Goal: Information Seeking & Learning: Check status

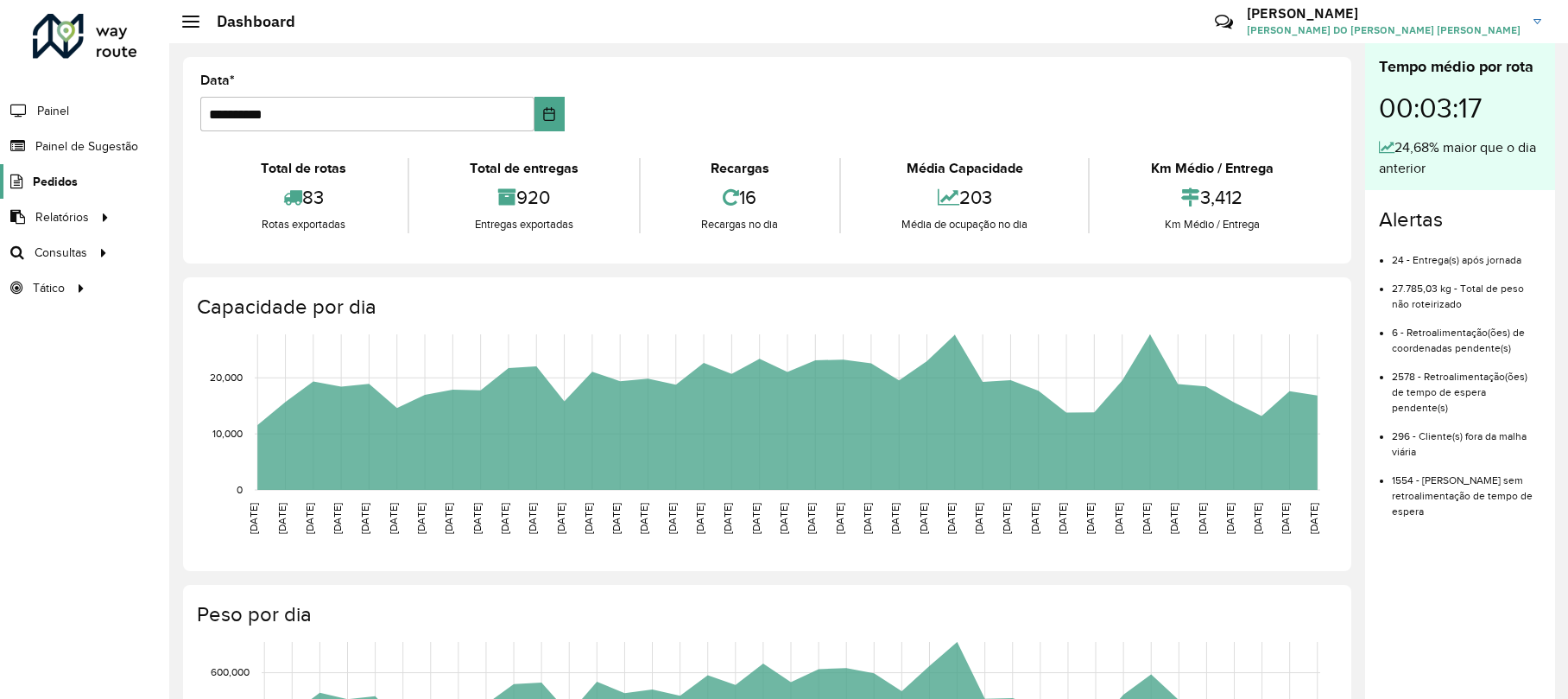
click at [46, 170] on link "Pedidos" at bounding box center [39, 180] width 78 height 34
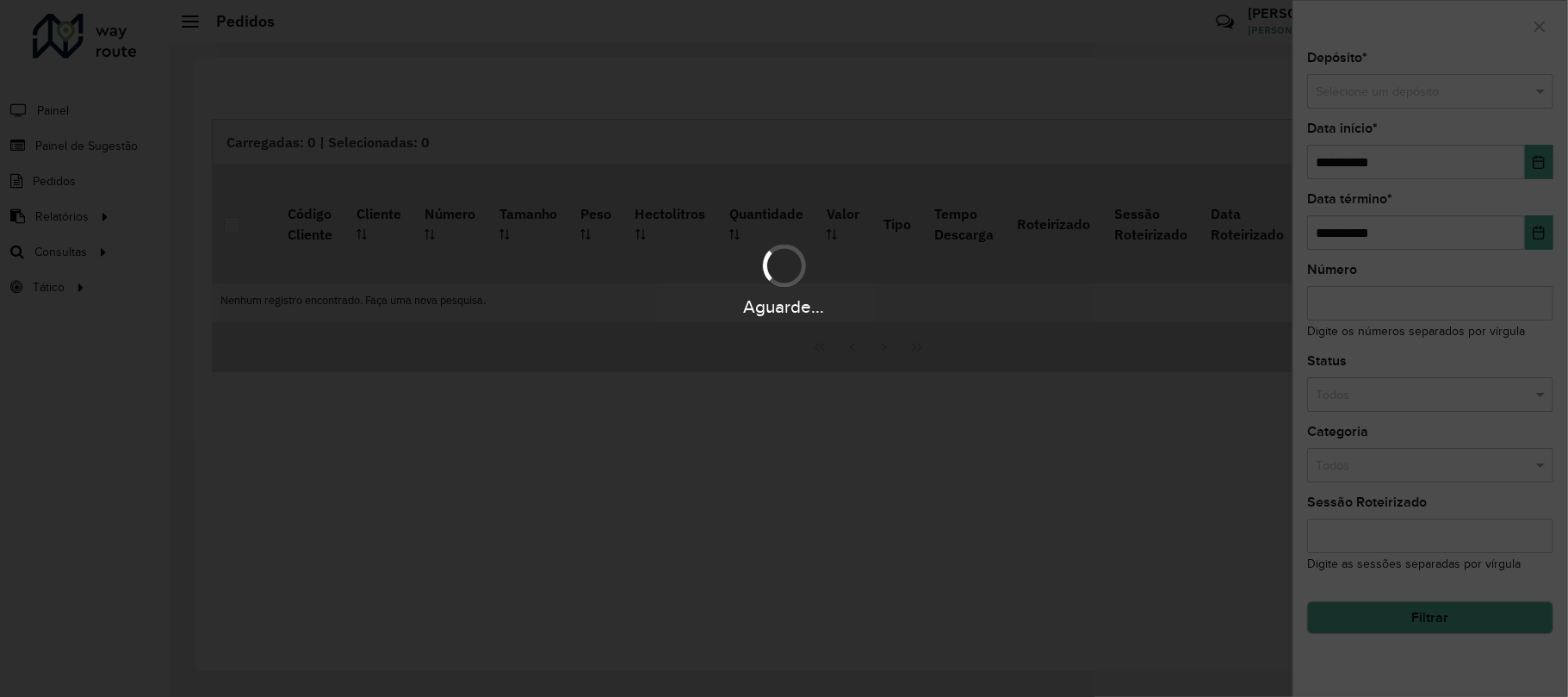
click at [67, 124] on div "Aguarde..." at bounding box center [784, 348] width 1568 height 697
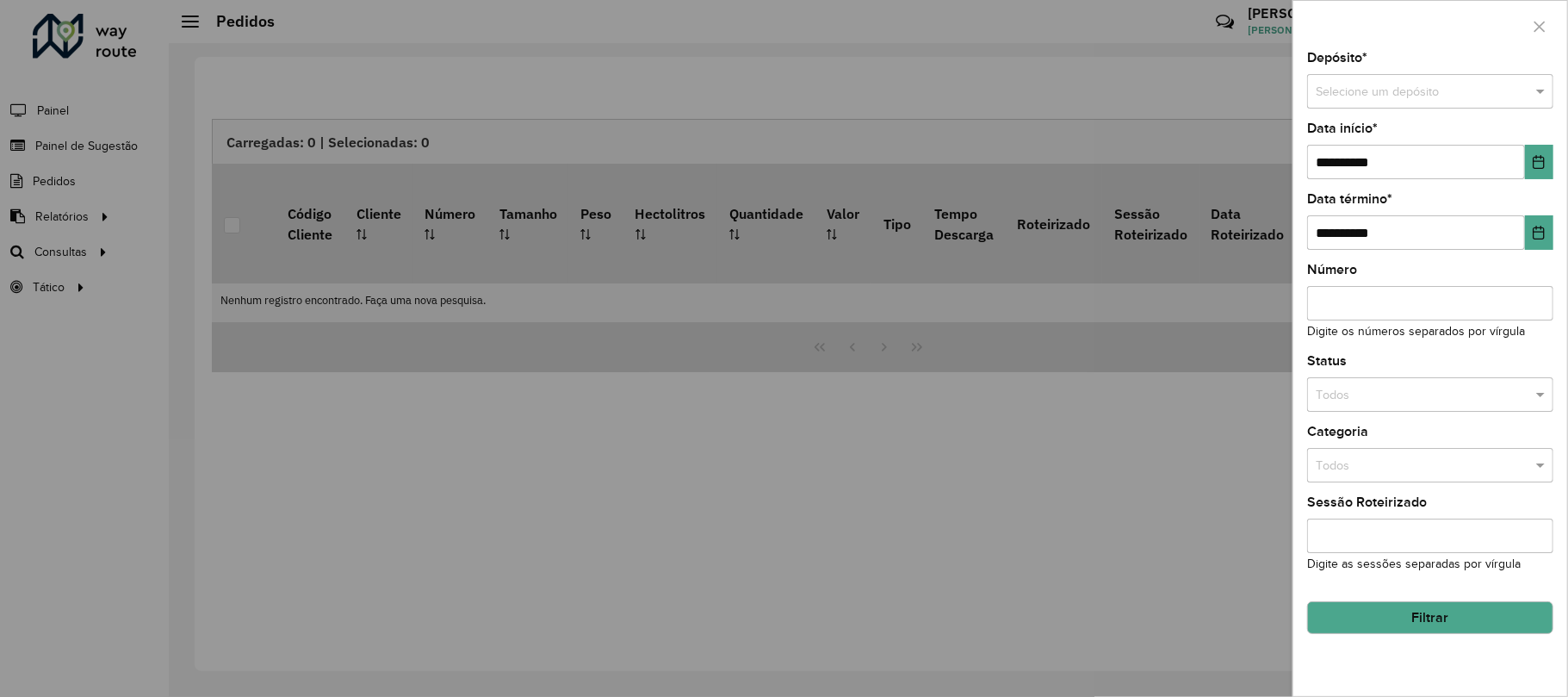
click at [73, 127] on div at bounding box center [784, 348] width 1568 height 697
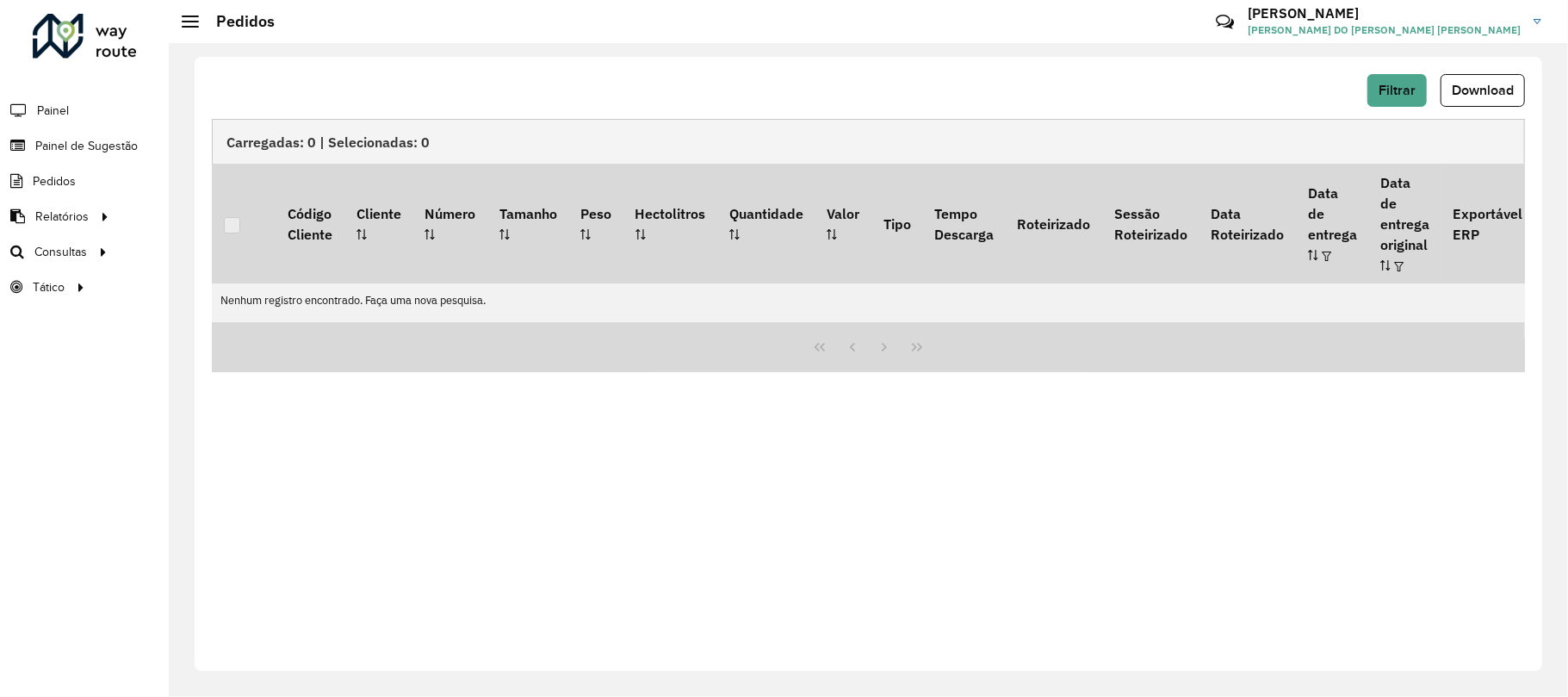
click at [74, 127] on li "Painel" at bounding box center [85, 110] width 169 height 36
click at [77, 134] on link "Painel de Sugestão" at bounding box center [71, 145] width 143 height 34
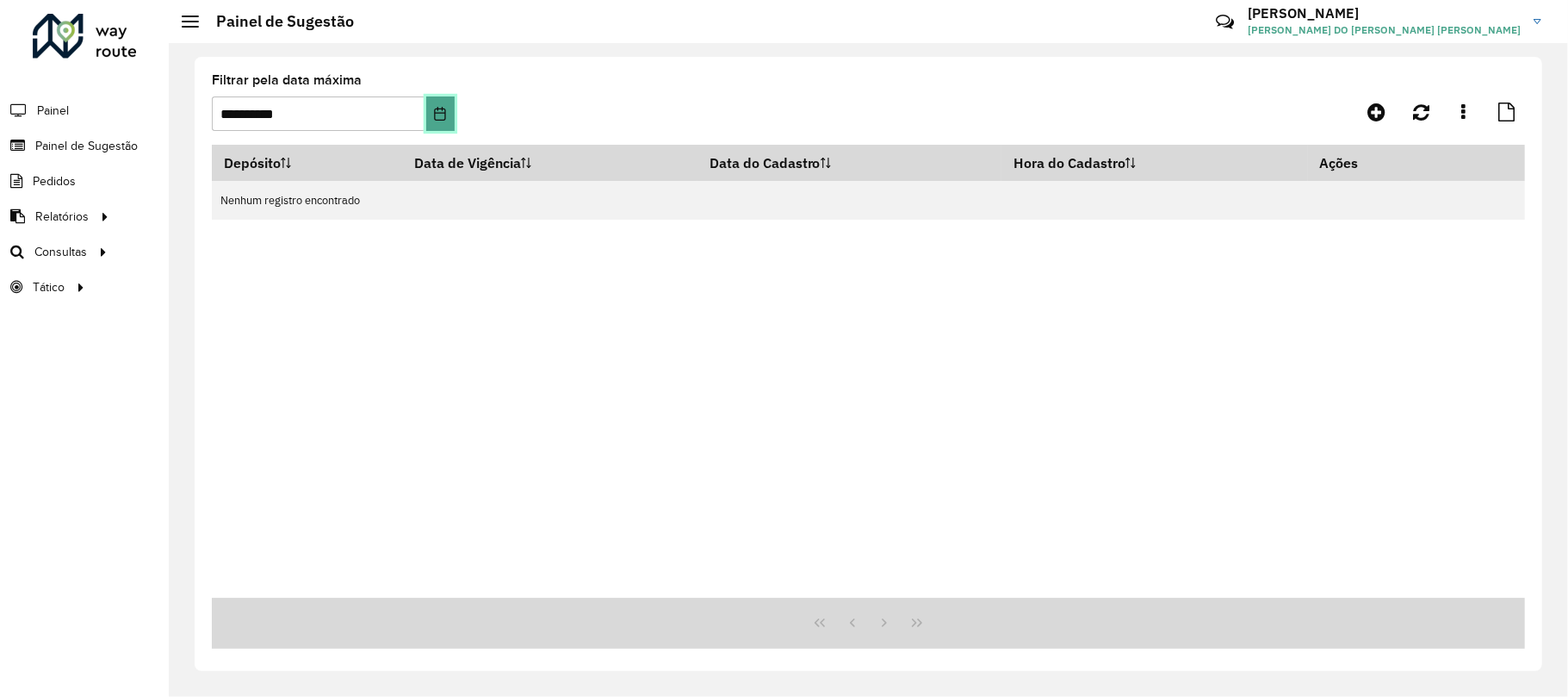
click at [439, 102] on button "Choose Date" at bounding box center [439, 113] width 28 height 34
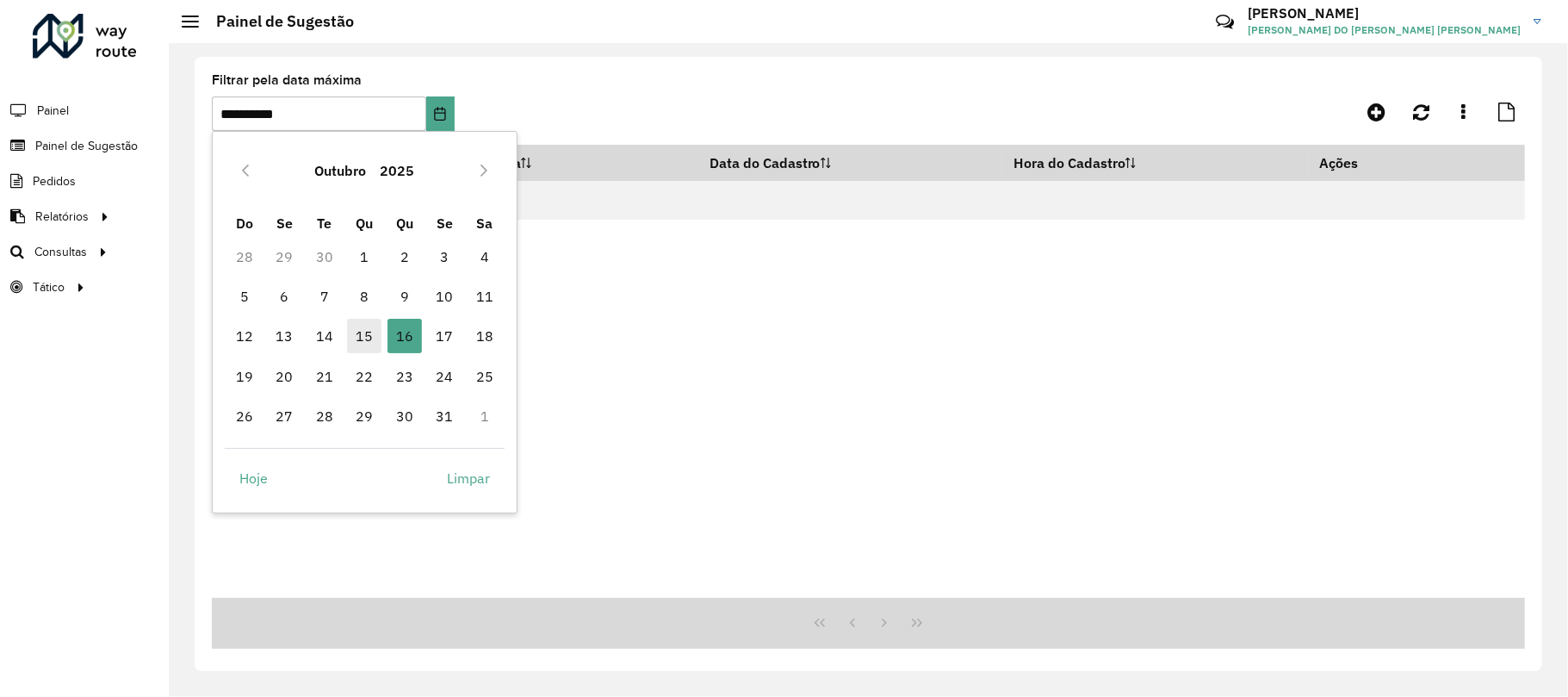
click at [366, 338] on span "15" at bounding box center [364, 335] width 34 height 34
type input "**********"
click at [638, 224] on div "Depósito Data de Vigência Data do Cadastro Hora do Cadastro Ações Nenhum regist…" at bounding box center [868, 371] width 1313 height 453
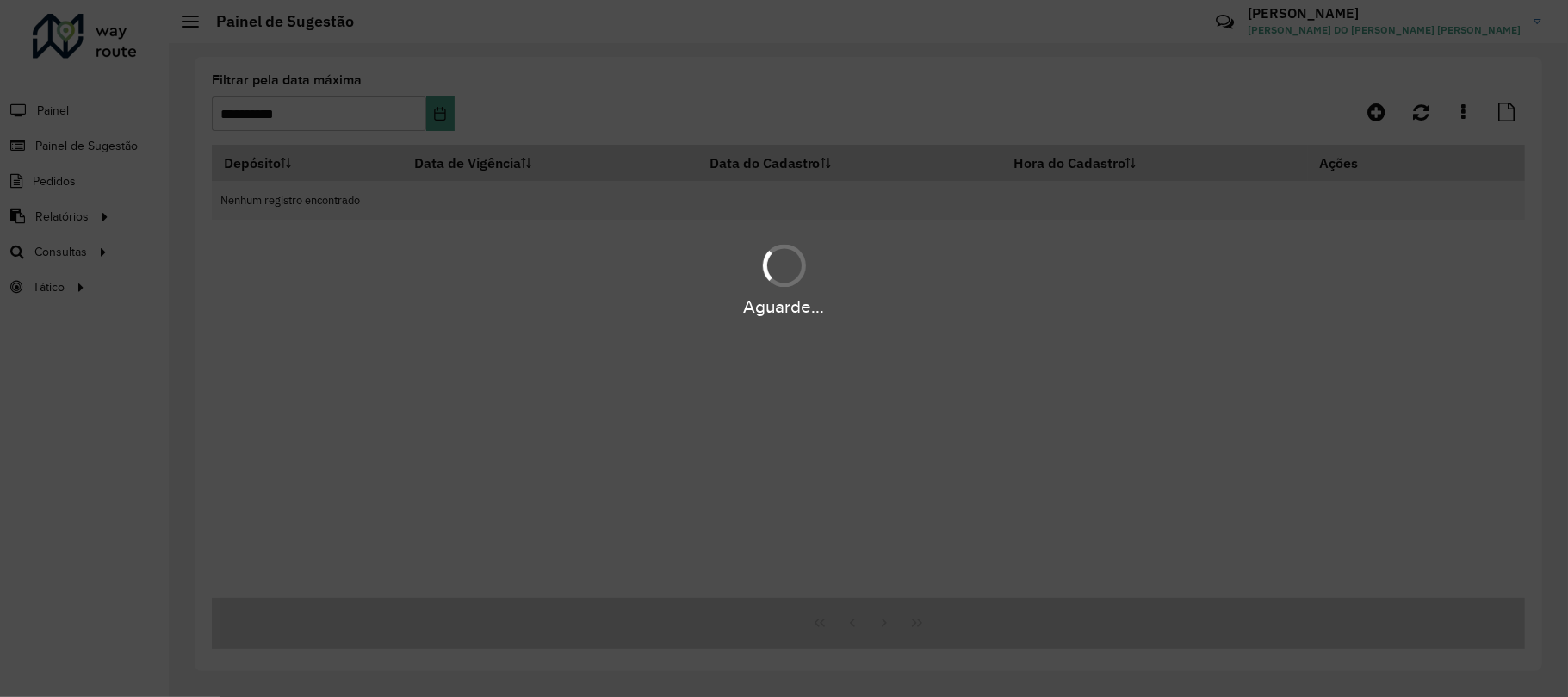
click at [525, 162] on div "Aguarde..." at bounding box center [784, 348] width 1568 height 697
click at [531, 162] on div "Aguarde..." at bounding box center [784, 348] width 1568 height 697
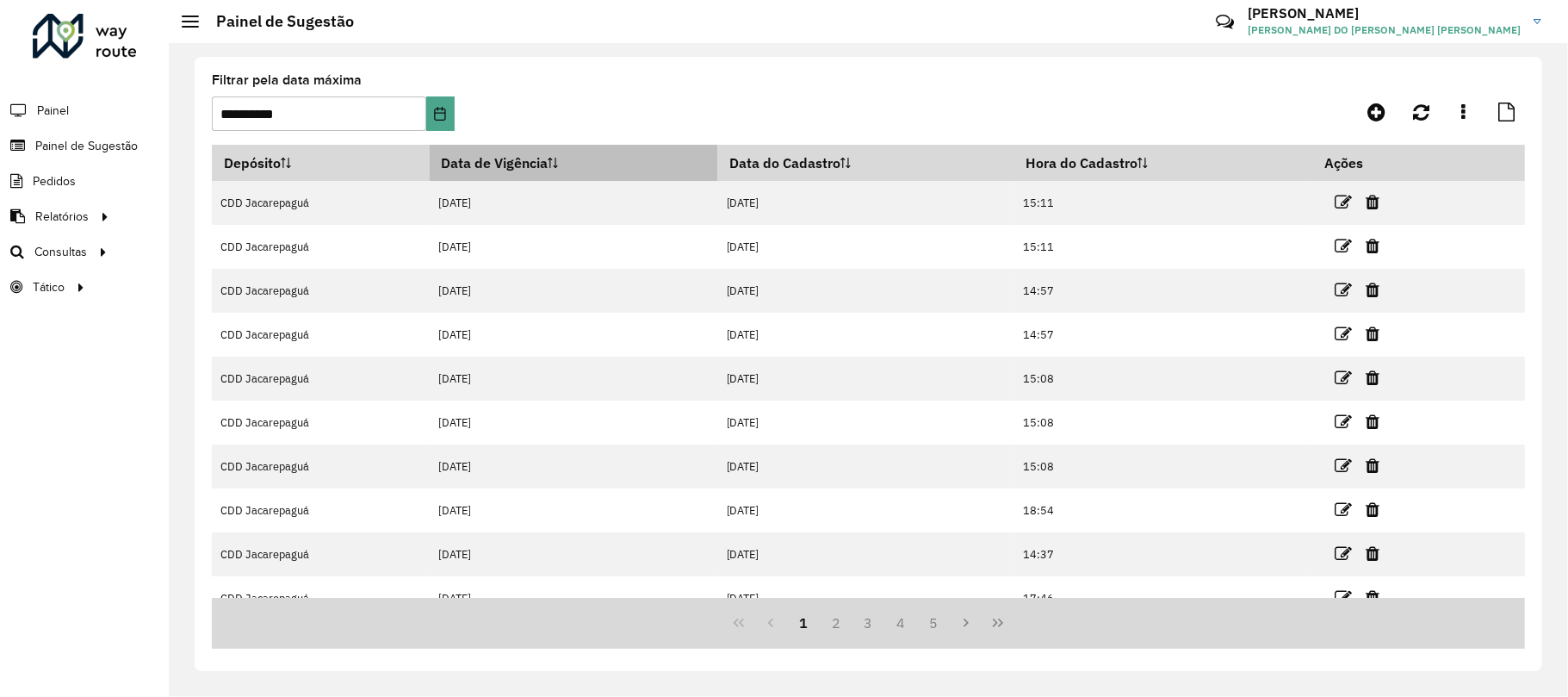
click at [531, 162] on th "Data de Vigência" at bounding box center [574, 162] width 288 height 36
click at [510, 162] on th "Data de Vigência" at bounding box center [574, 162] width 288 height 36
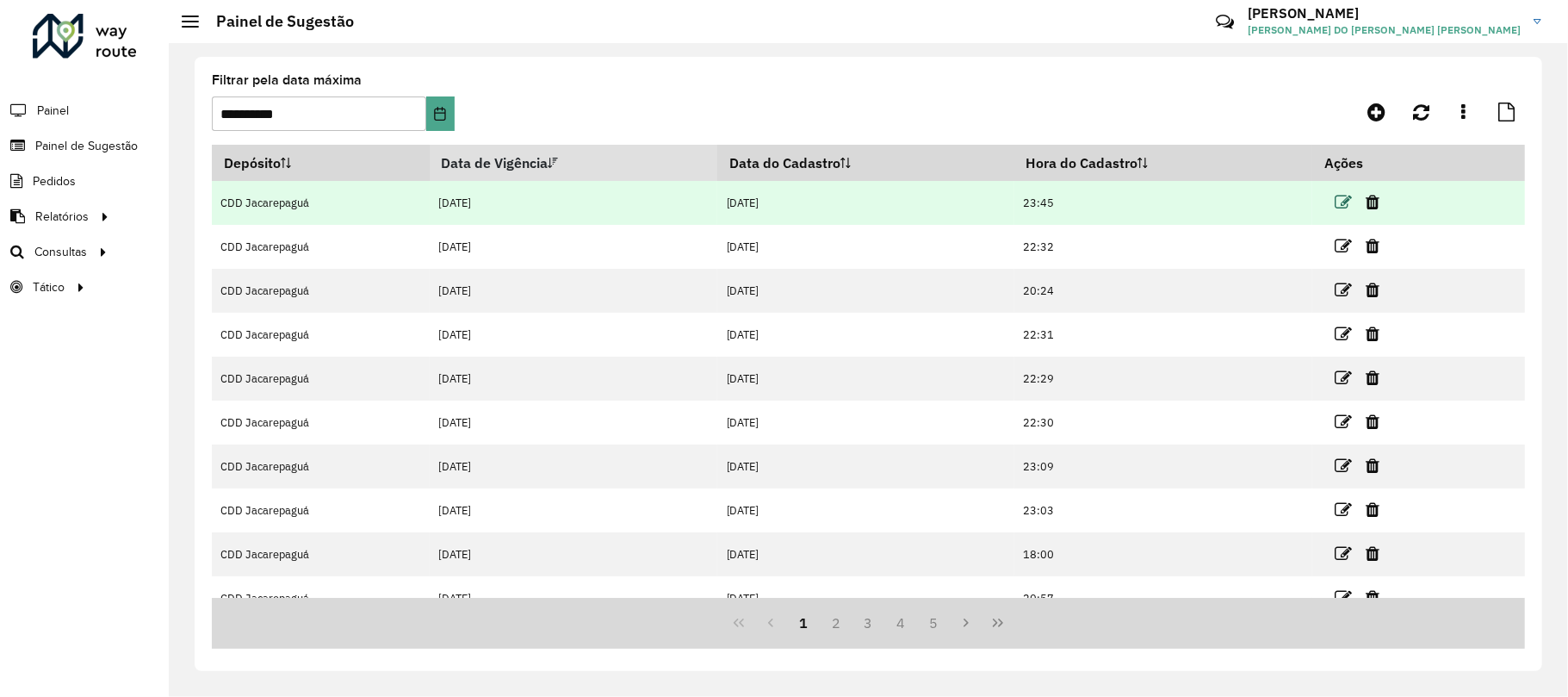
click at [1341, 201] on icon at bounding box center [1343, 202] width 17 height 17
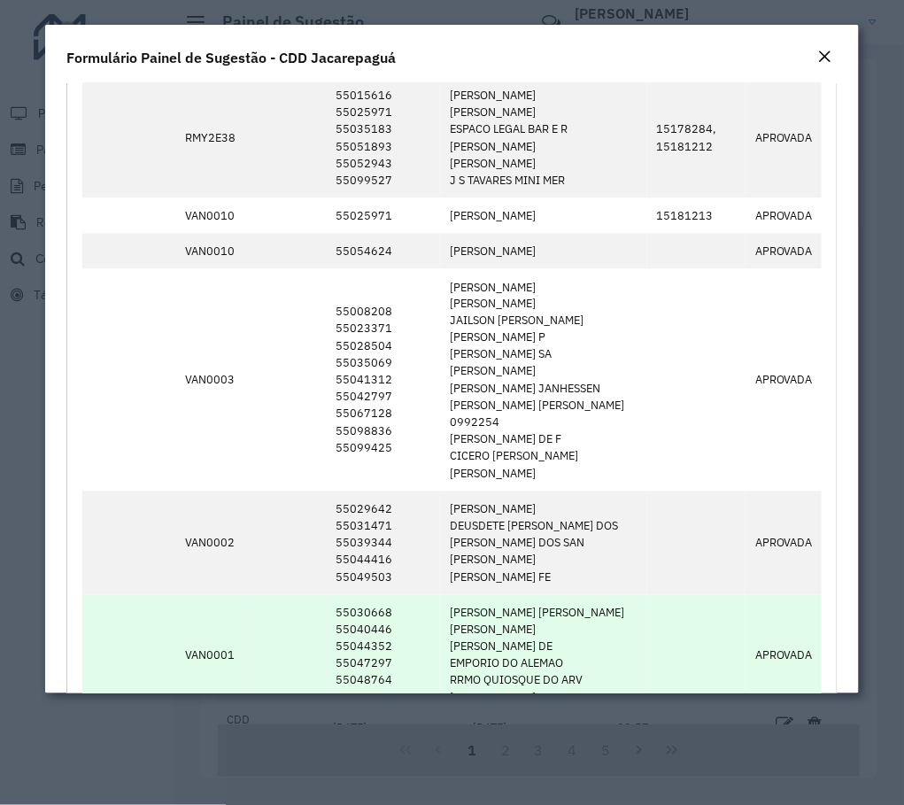
scroll to position [2623, 0]
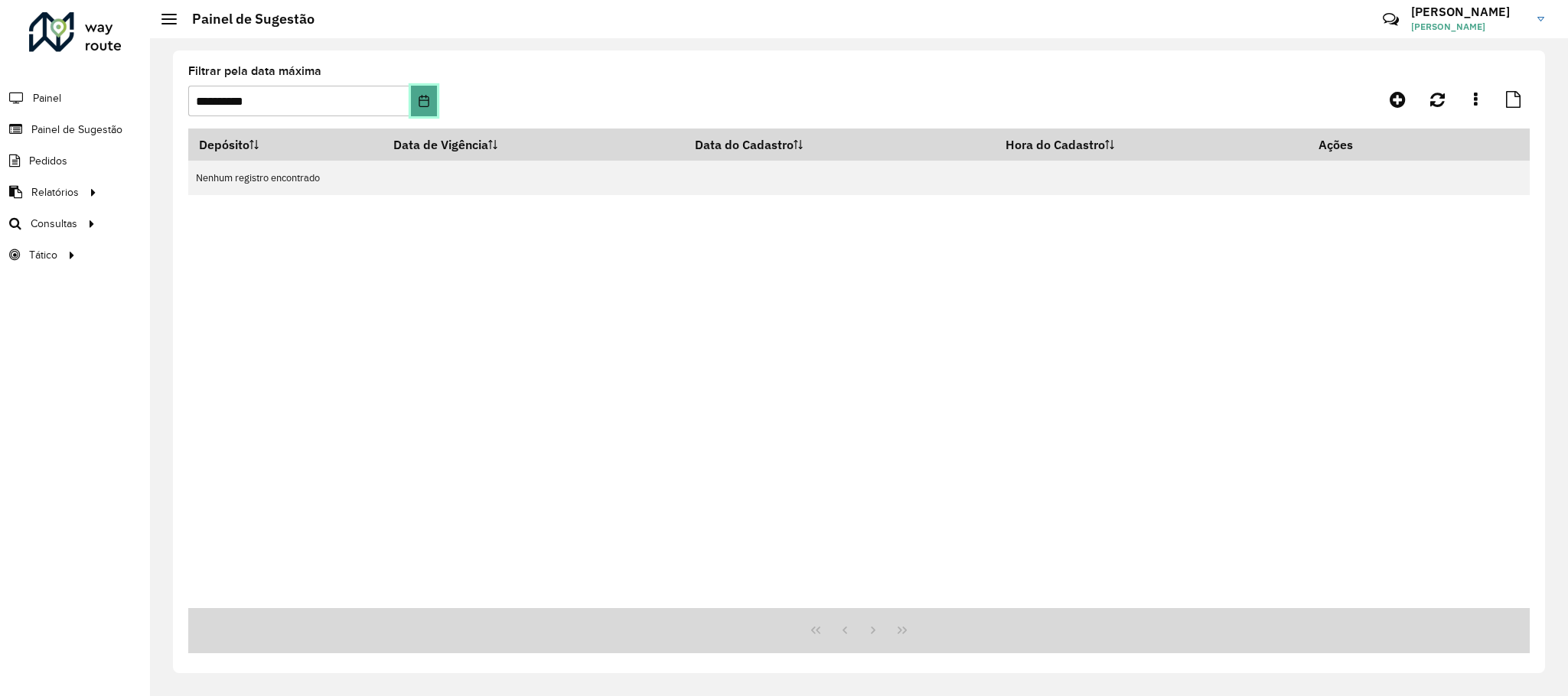
click at [422, 85] on button "Choose Date" at bounding box center [424, 100] width 26 height 30
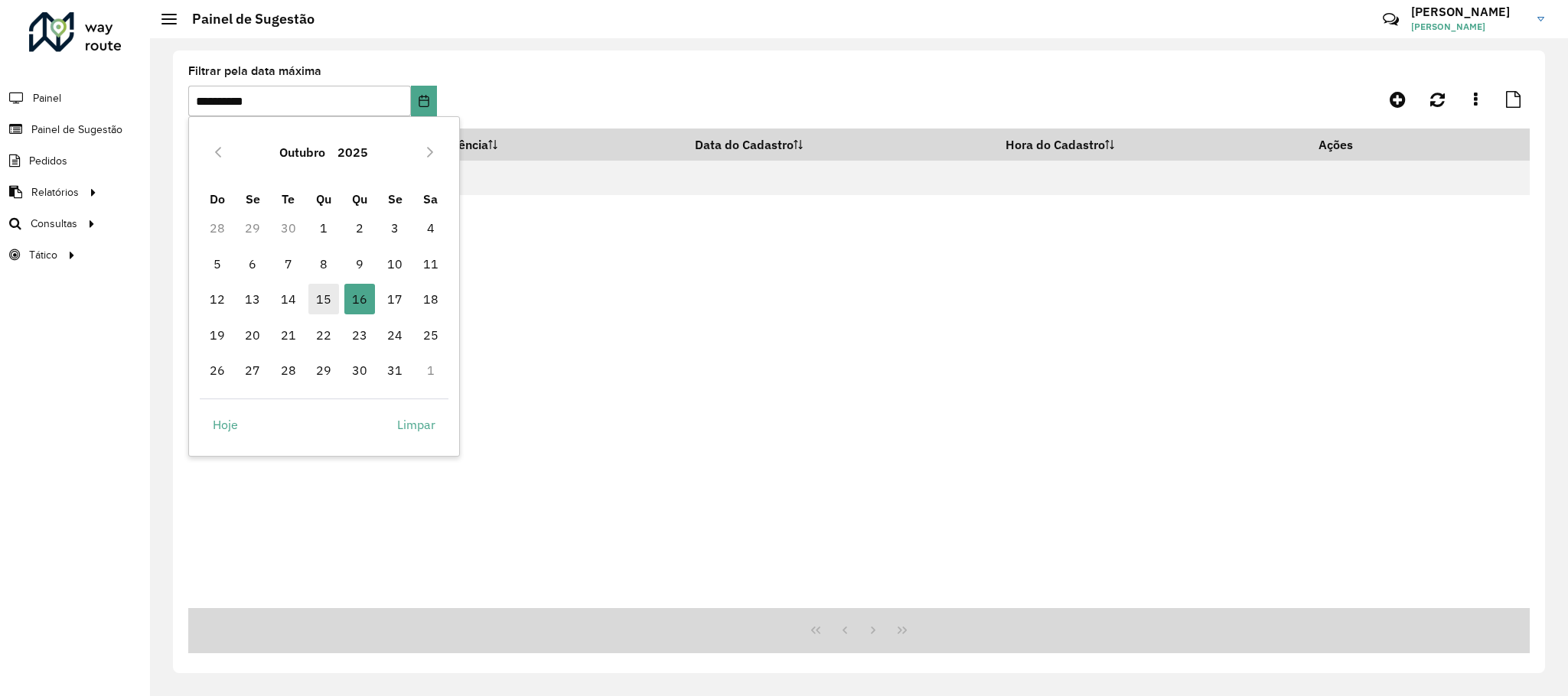
click at [320, 305] on span "15" at bounding box center [323, 299] width 30 height 30
type input "**********"
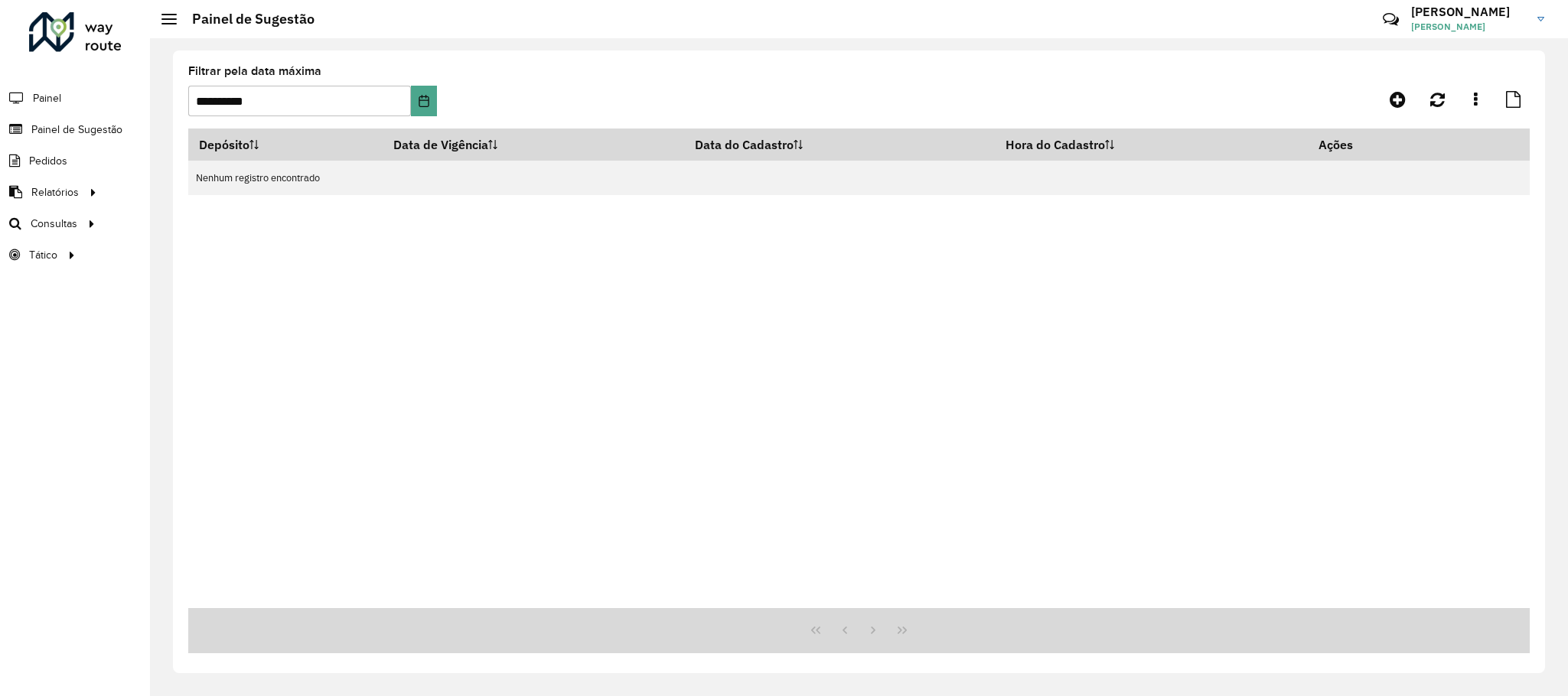
click at [599, 271] on hb-app "**********" at bounding box center [784, 348] width 1568 height 696
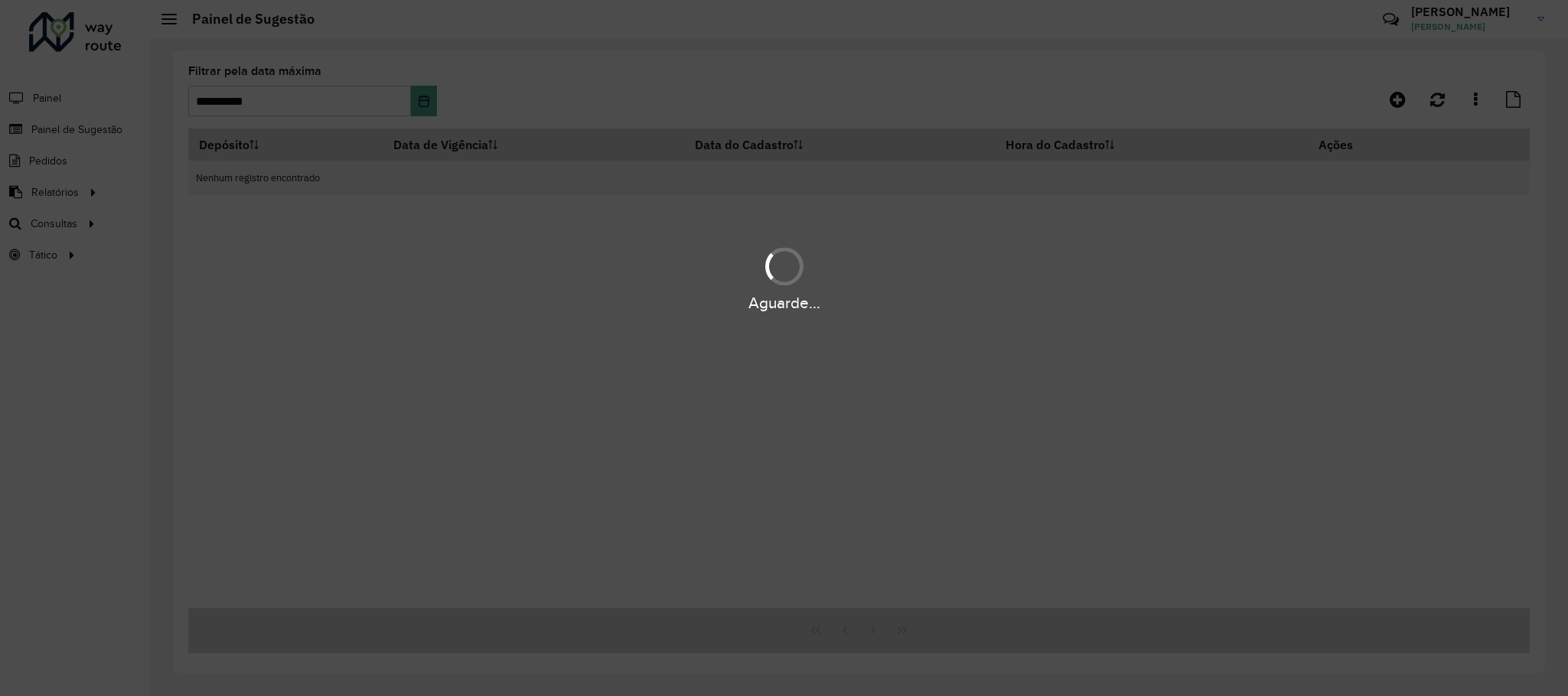
click at [492, 149] on div "Aguarde..." at bounding box center [784, 348] width 1568 height 696
click at [503, 141] on div "Aguarde..." at bounding box center [784, 348] width 1568 height 696
click at [503, 148] on div "Aguarde..." at bounding box center [784, 348] width 1568 height 696
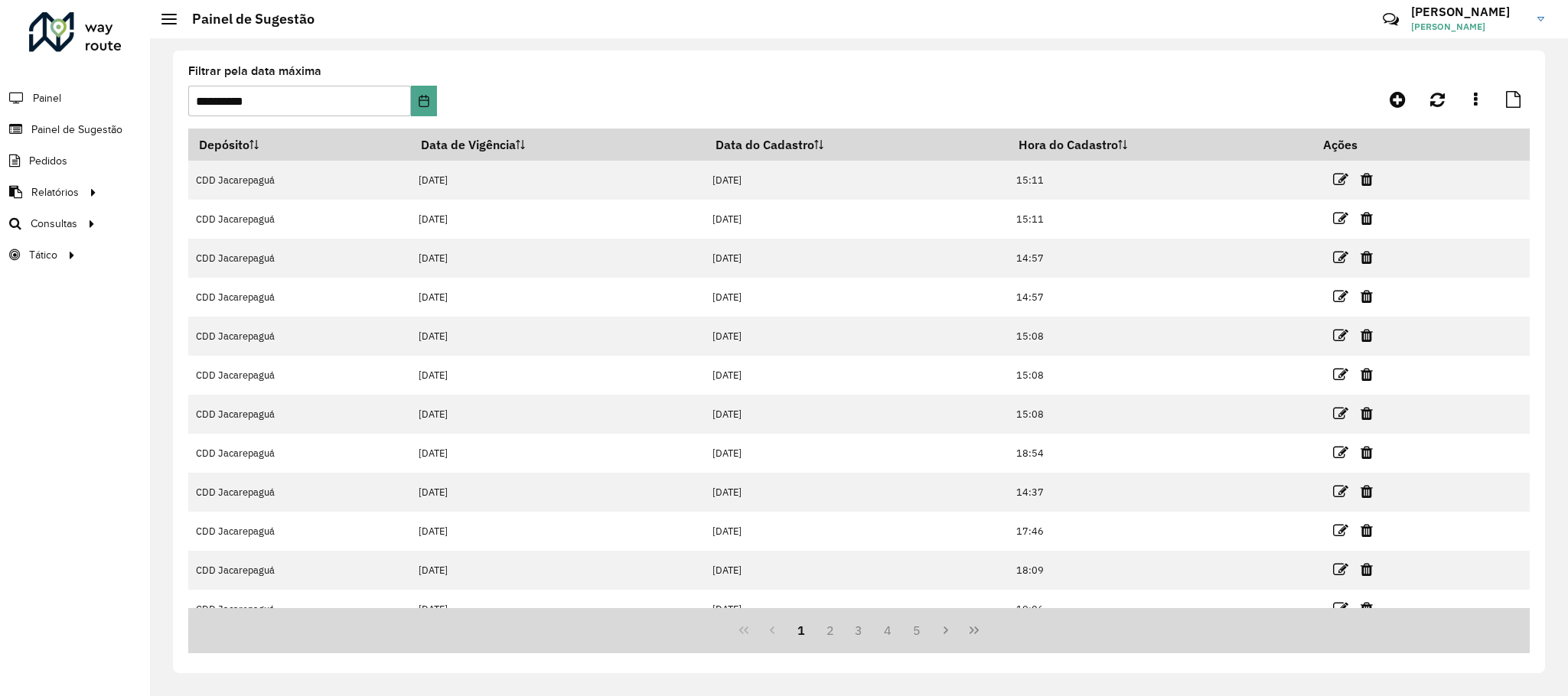
click at [498, 152] on th "Data de Vigência" at bounding box center [558, 144] width 294 height 32
click at [498, 154] on th "Data de Vigência" at bounding box center [558, 144] width 294 height 32
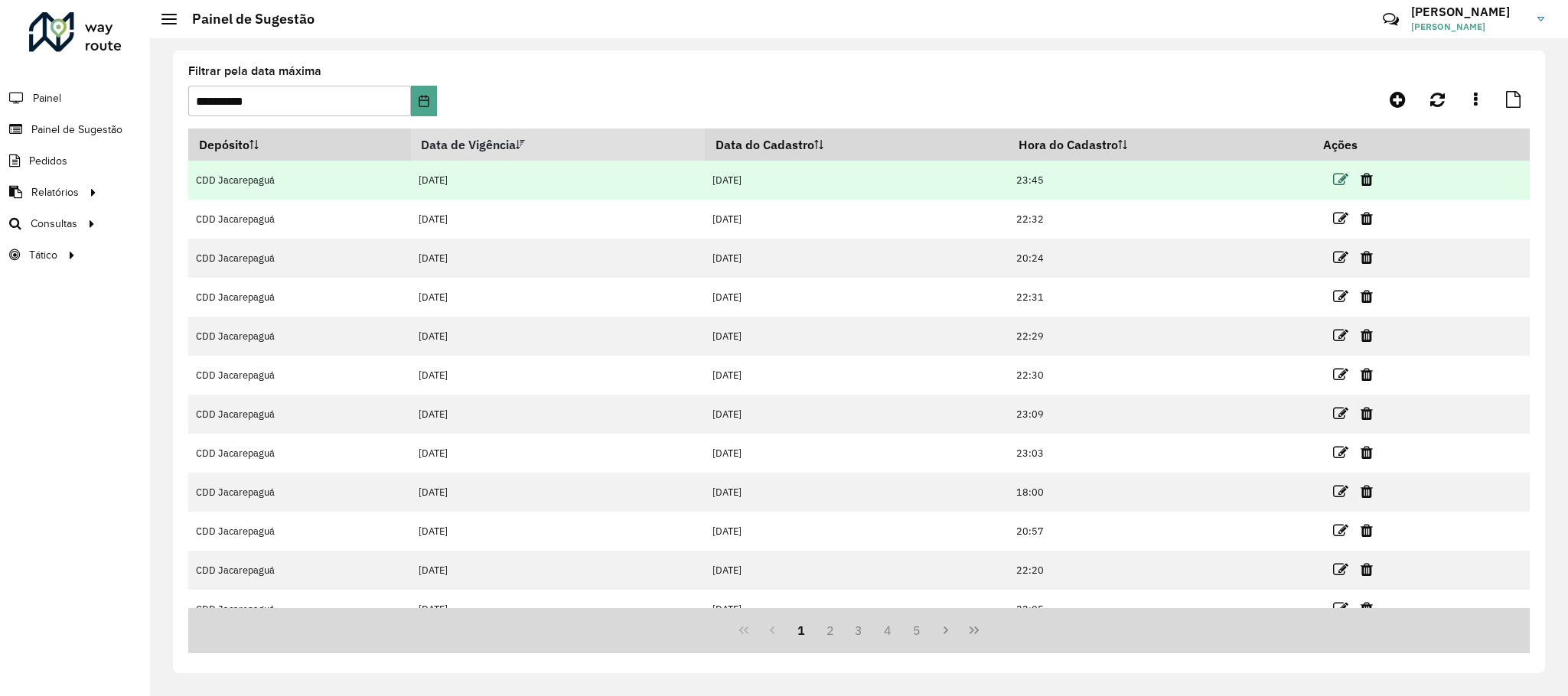
click at [1336, 181] on icon at bounding box center [1341, 180] width 16 height 16
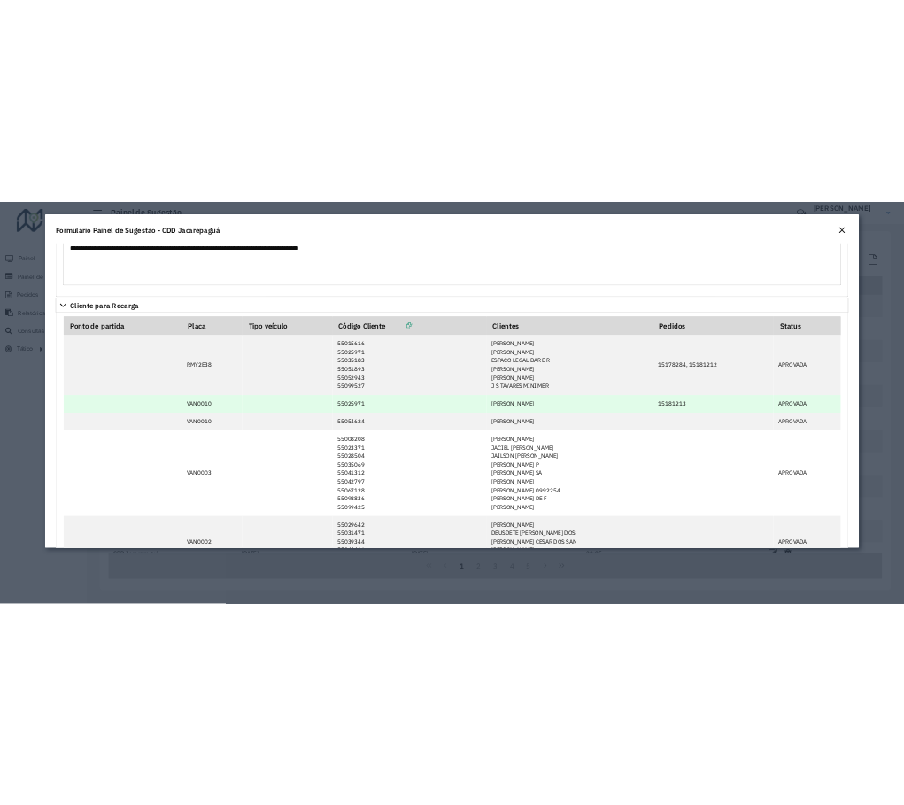
scroll to position [2391, 0]
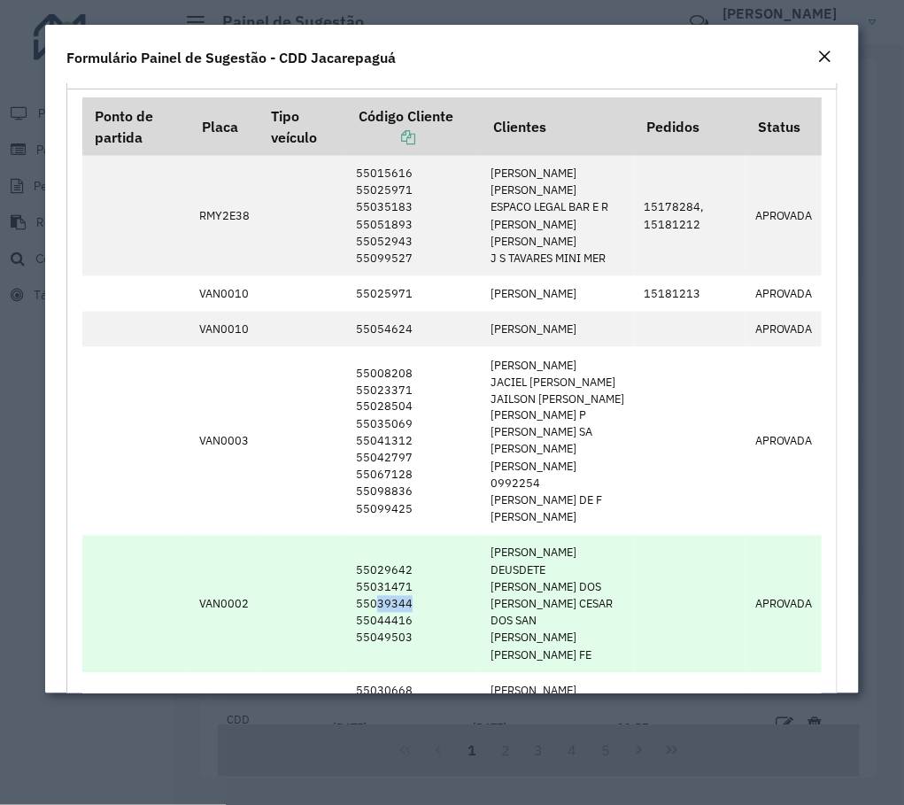
drag, startPoint x: 372, startPoint y: 609, endPoint x: 415, endPoint y: 608, distance: 43.4
click at [415, 608] on td "55029642 55031471 55039344 55044416 55049503" at bounding box center [414, 604] width 135 height 137
drag, startPoint x: 364, startPoint y: 632, endPoint x: 412, endPoint y: 628, distance: 48.0
click at [412, 628] on td "55029642 55031471 55039344 55044416 55049503" at bounding box center [414, 604] width 135 height 137
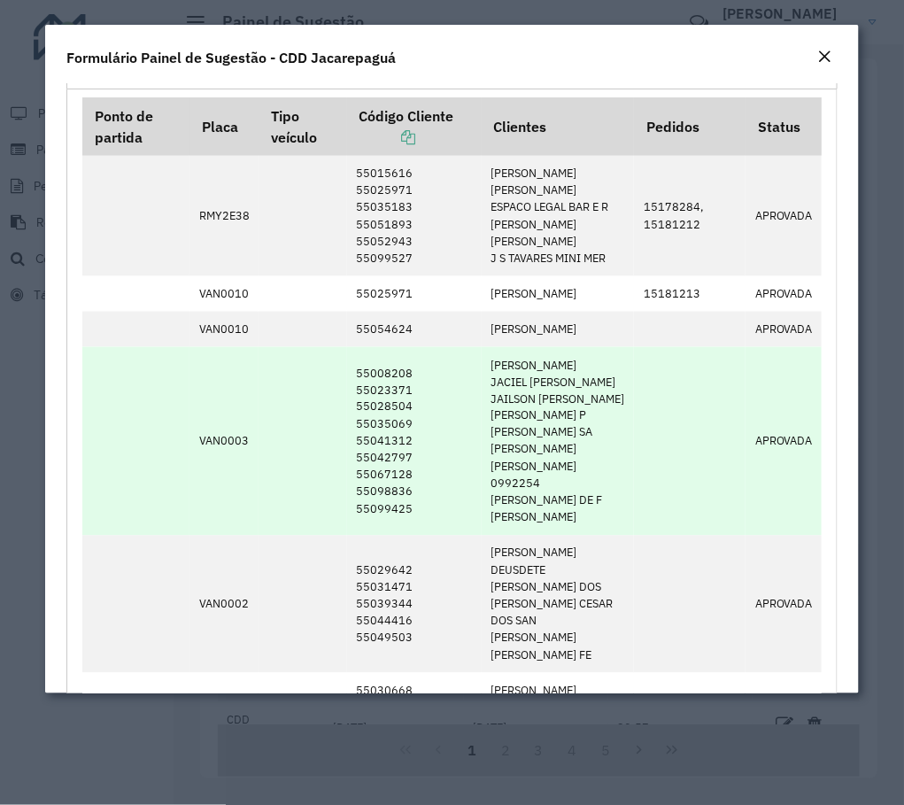
click at [375, 453] on td "55008208 55023371 55028504 55035069 55041312 55042797 55067128 55098836 55099425" at bounding box center [414, 441] width 135 height 189
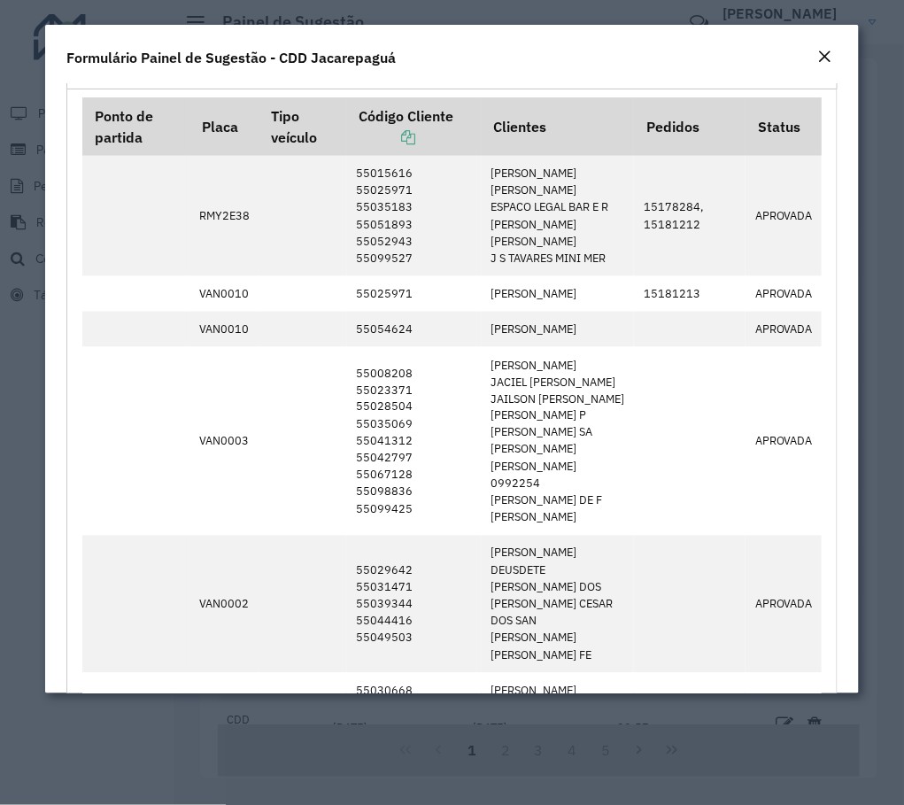
drag, startPoint x: 154, startPoint y: 765, endPoint x: 136, endPoint y: 765, distance: 18.6
click at [151, 768] on modal-container "**********" at bounding box center [452, 402] width 904 height 805
drag, startPoint x: 218, startPoint y: 793, endPoint x: 207, endPoint y: 777, distance: 19.2
click at [218, 793] on modal-container "**********" at bounding box center [452, 402] width 904 height 805
